Goal: Transaction & Acquisition: Purchase product/service

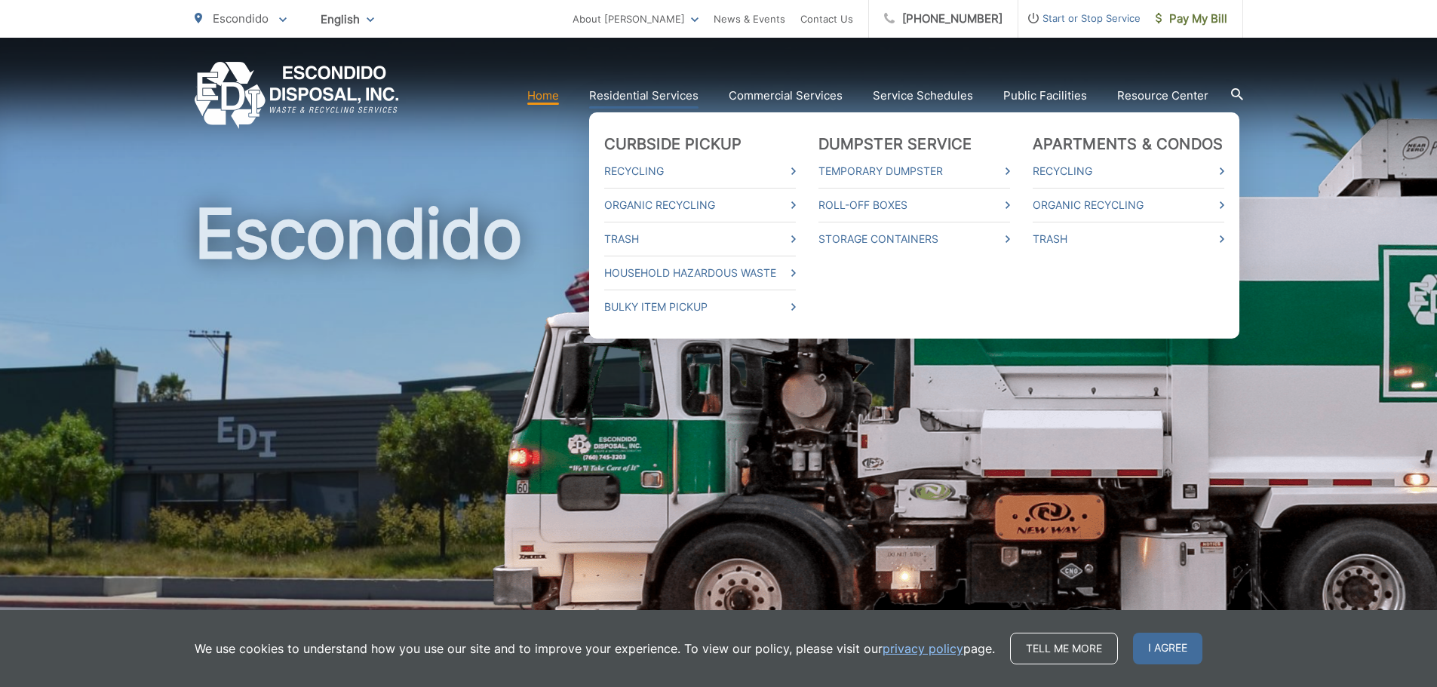
click at [666, 95] on link "Residential Services" at bounding box center [643, 96] width 109 height 18
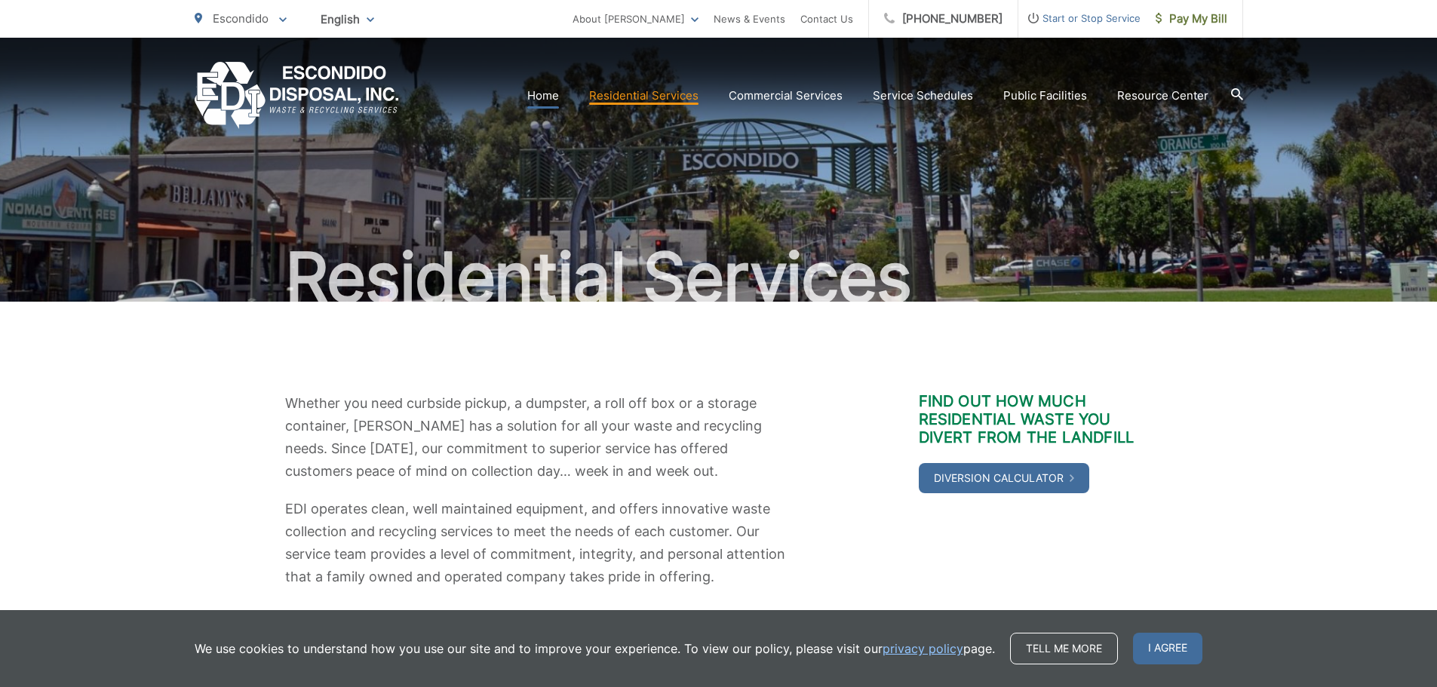
click at [554, 94] on link "Home" at bounding box center [543, 96] width 32 height 18
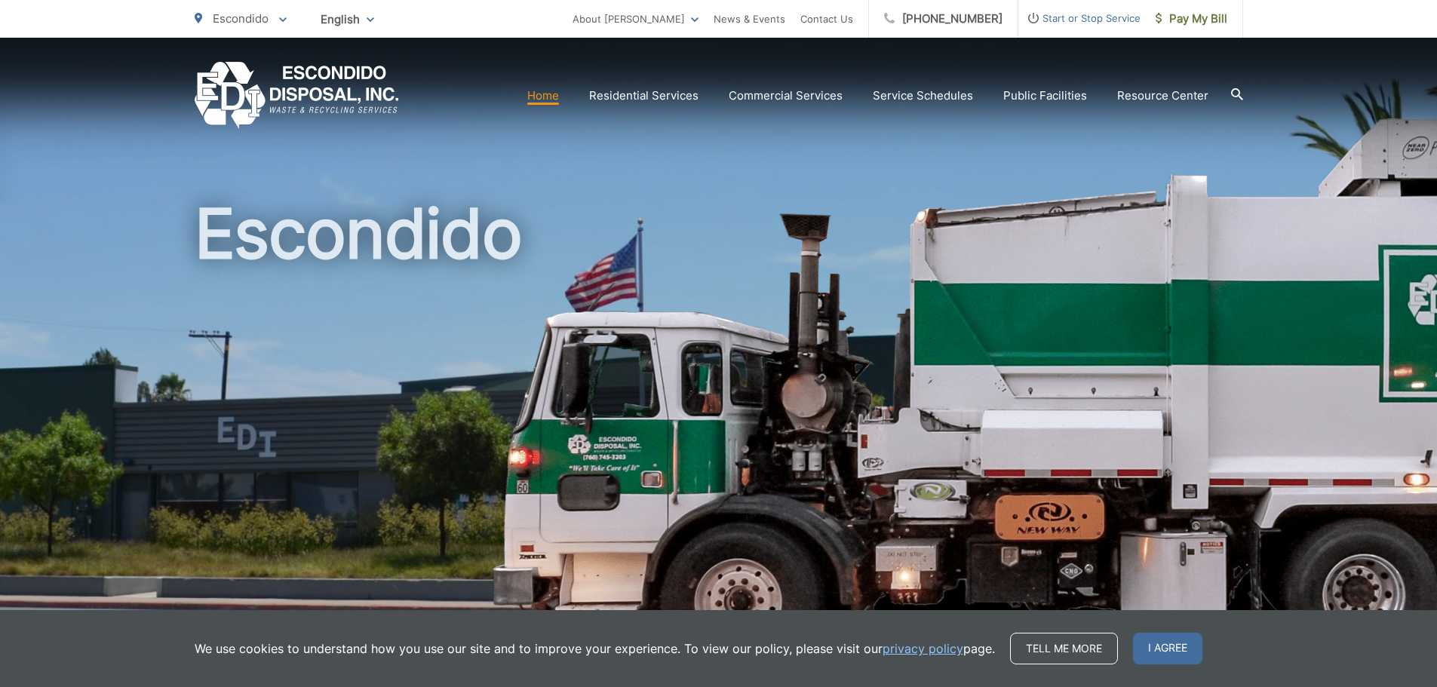
click at [1239, 92] on icon at bounding box center [1237, 94] width 12 height 12
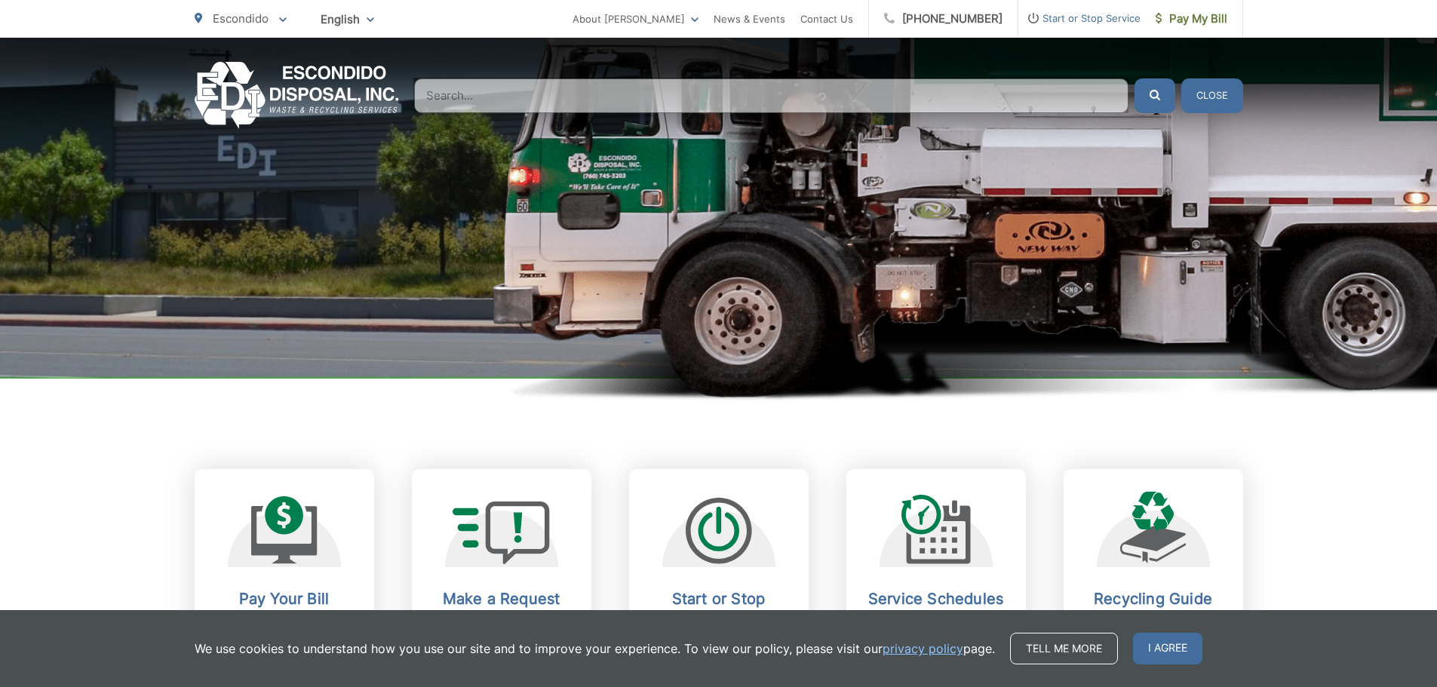
scroll to position [377, 0]
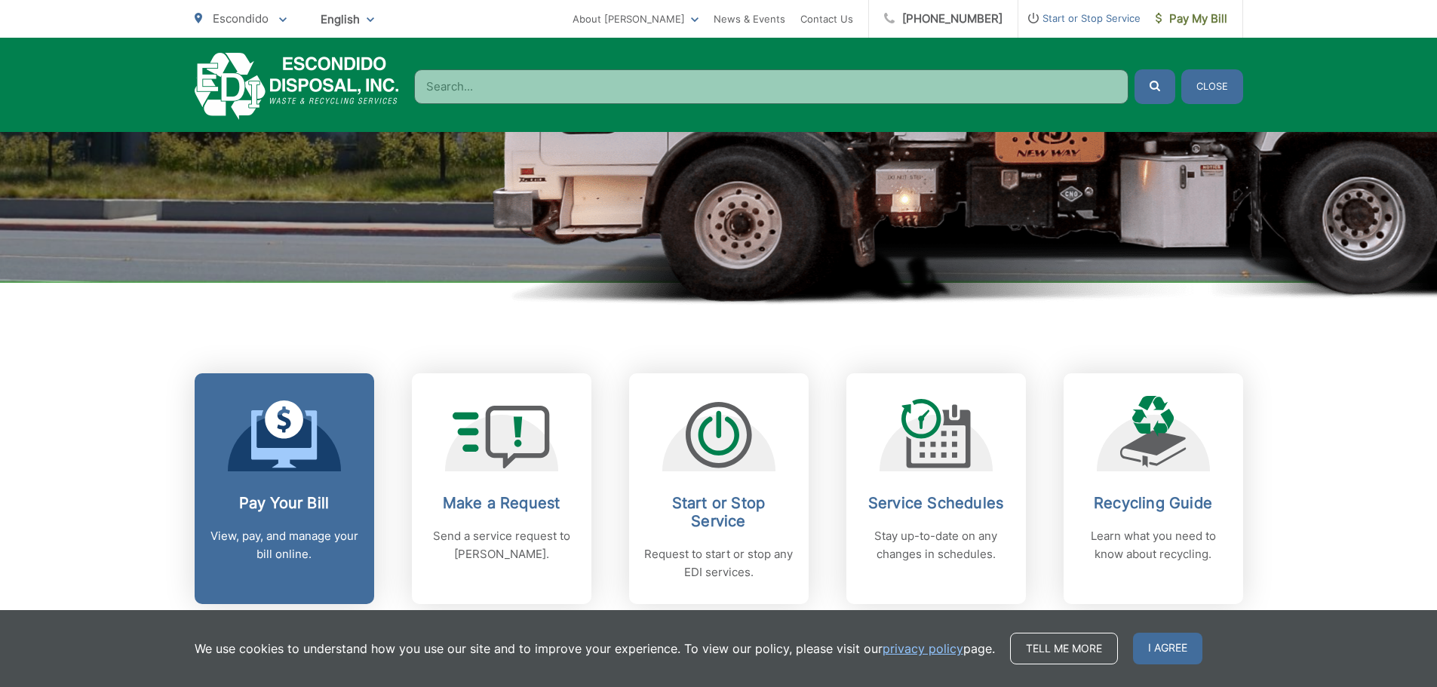
click at [296, 444] on icon at bounding box center [284, 435] width 66 height 68
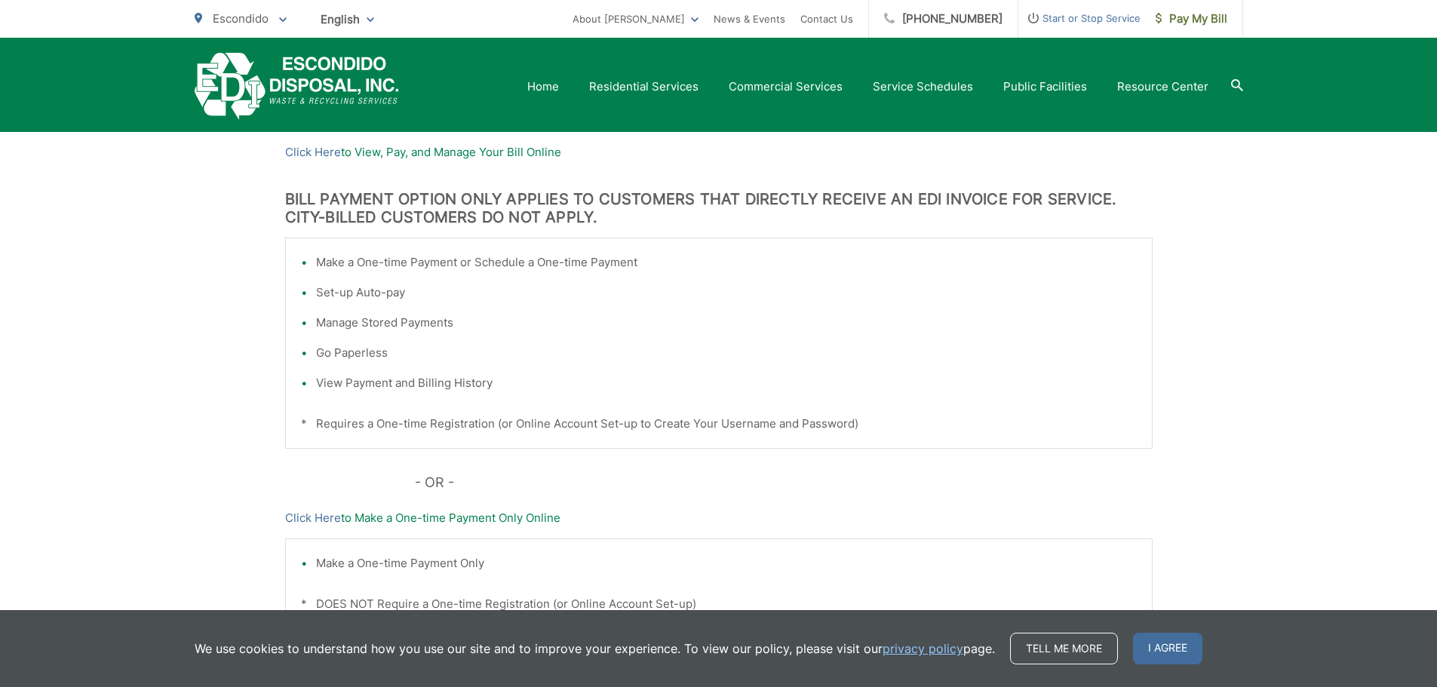
scroll to position [226, 0]
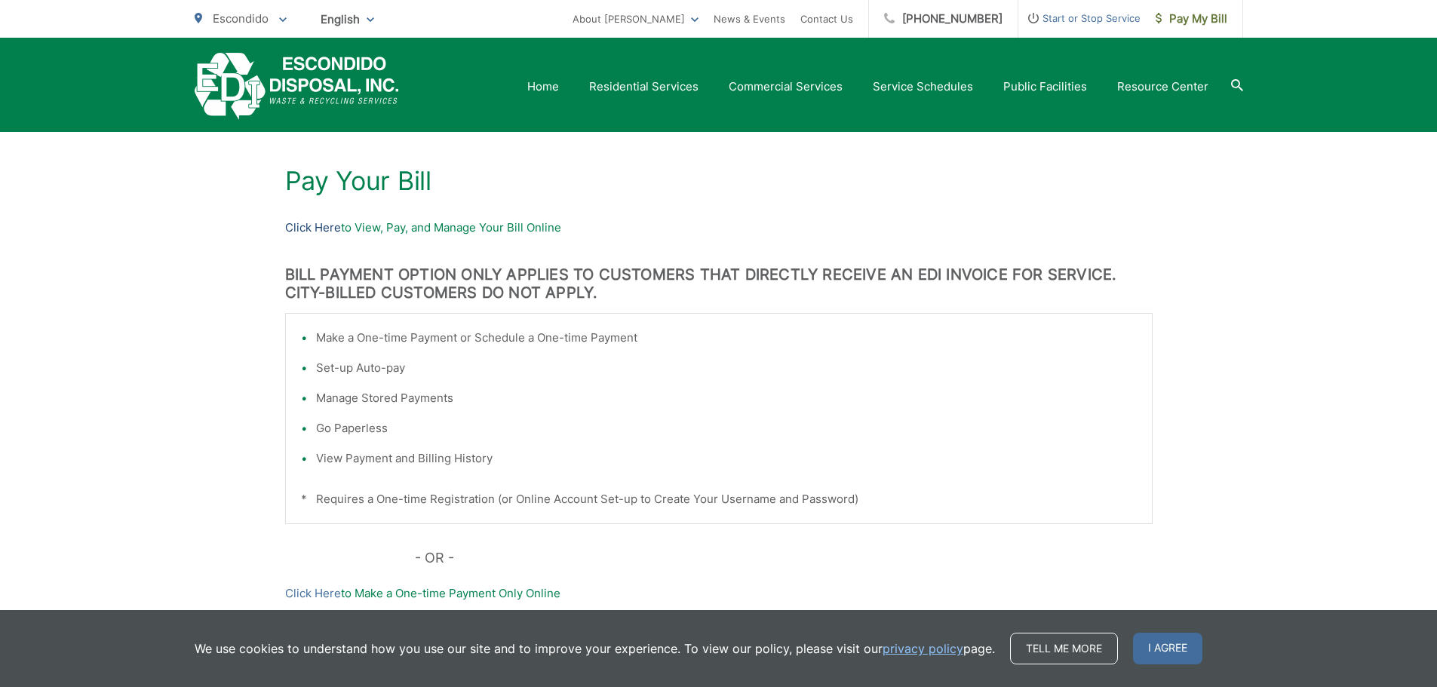
click at [327, 225] on link "Click Here" at bounding box center [313, 228] width 56 height 18
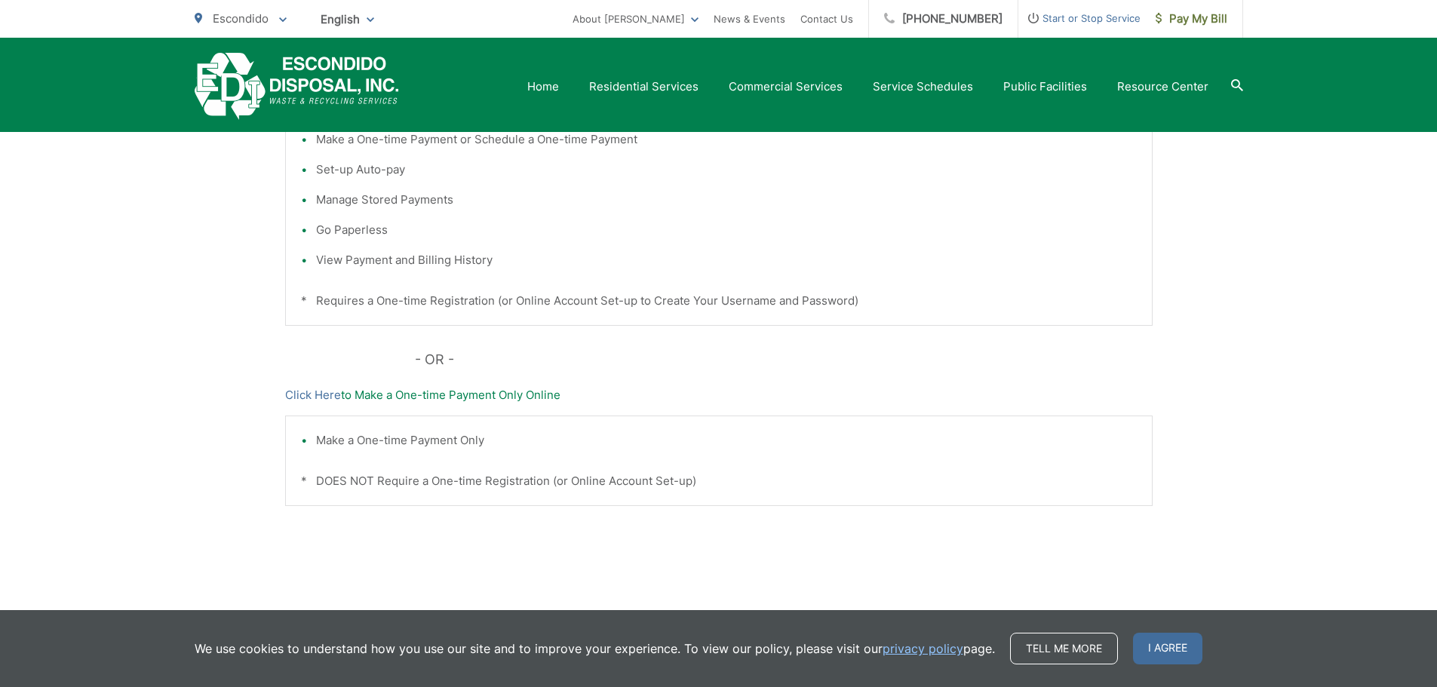
scroll to position [450, 0]
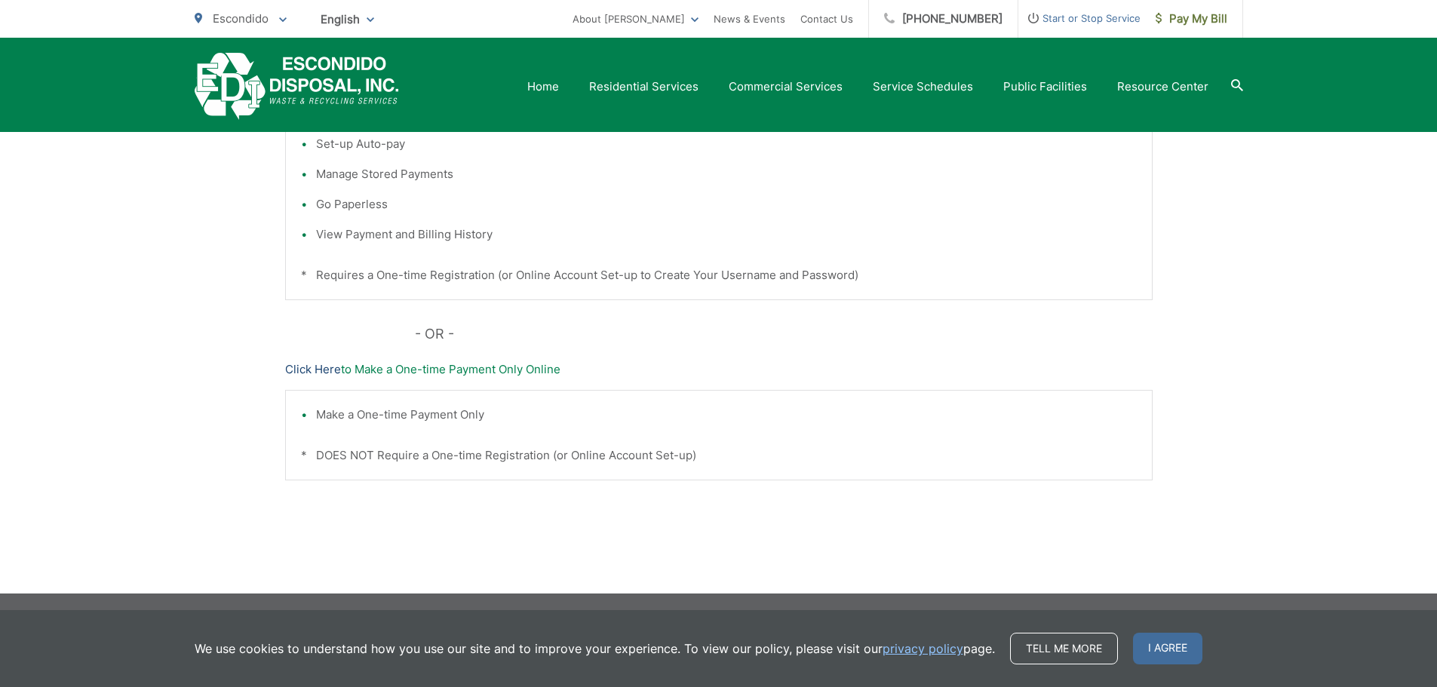
click at [328, 371] on link "Click Here" at bounding box center [313, 370] width 56 height 18
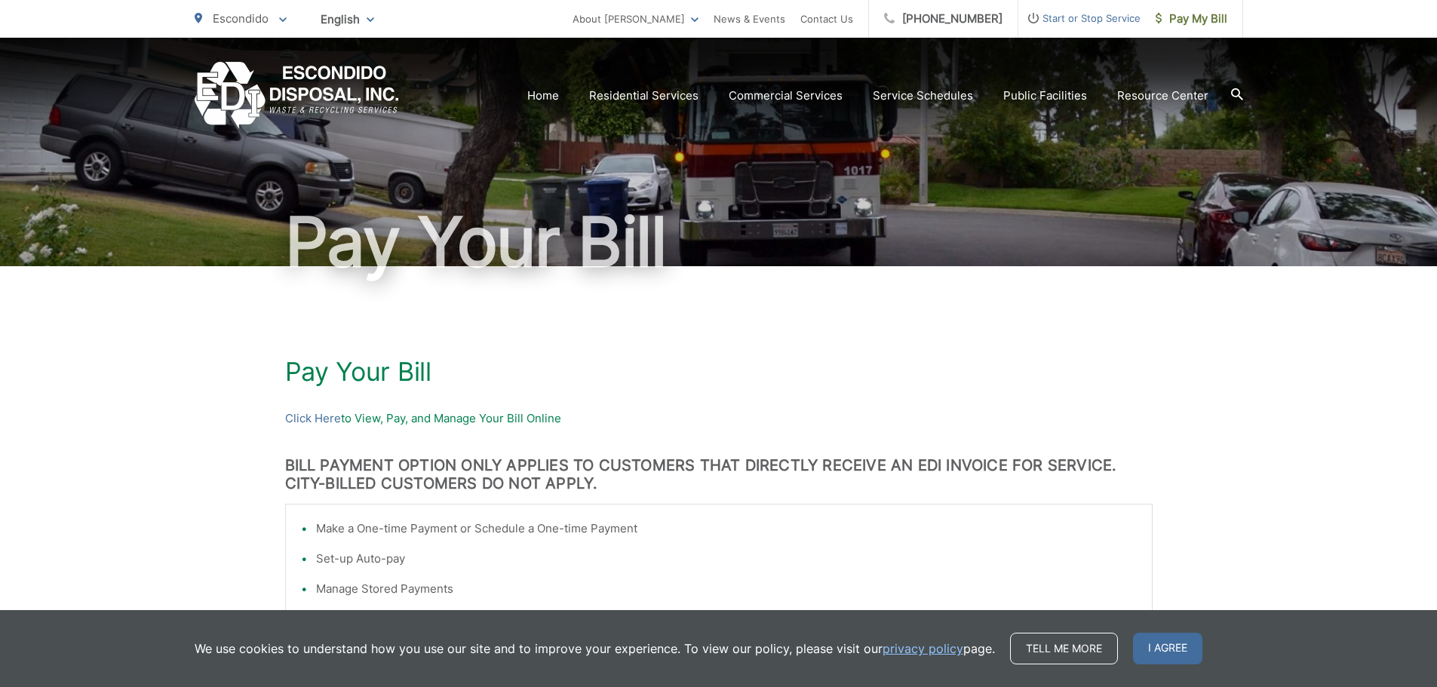
scroll to position [0, 0]
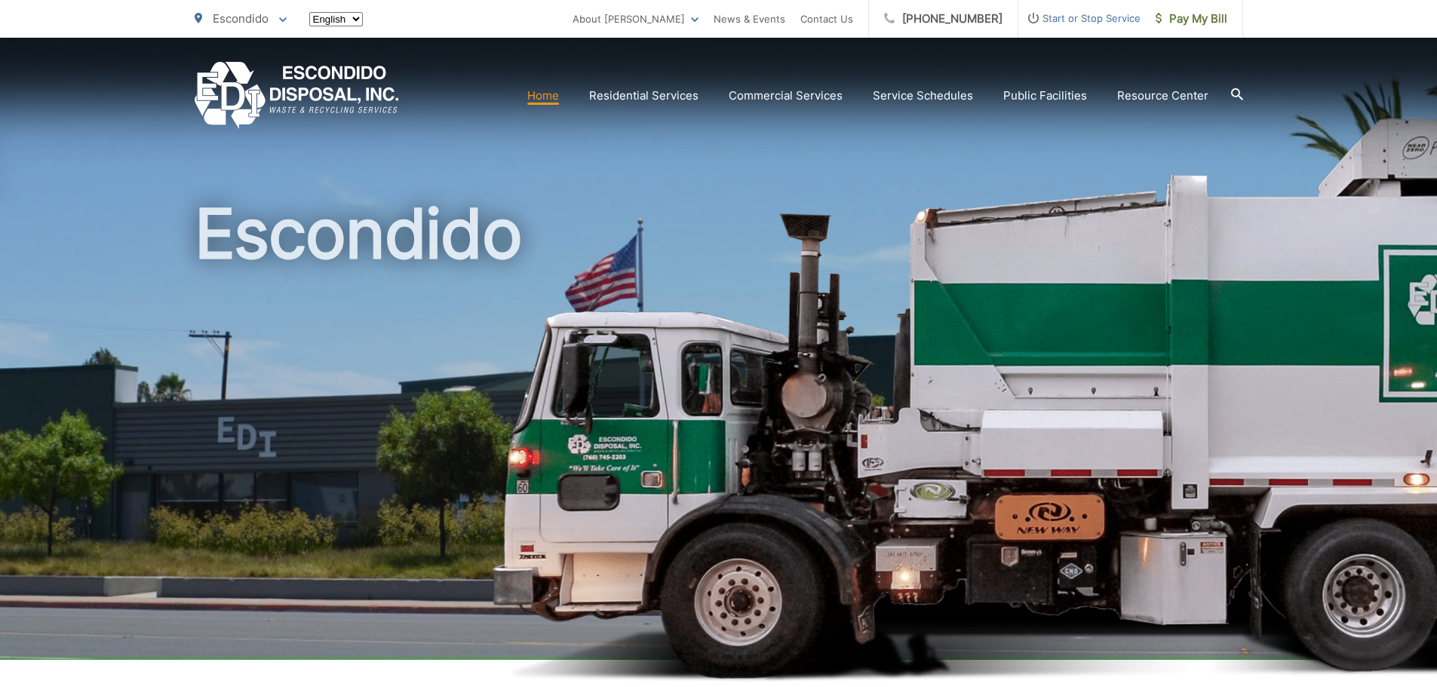
scroll to position [377, 0]
